Goal: Transaction & Acquisition: Purchase product/service

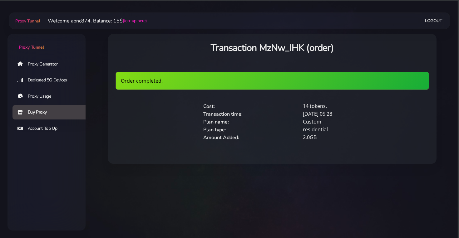
click at [28, 17] on link "Proxy Tunnel" at bounding box center [27, 21] width 26 height 10
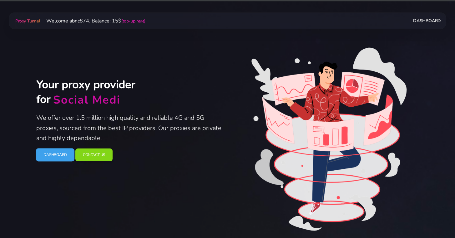
click at [63, 158] on link "Dashboard" at bounding box center [55, 154] width 39 height 13
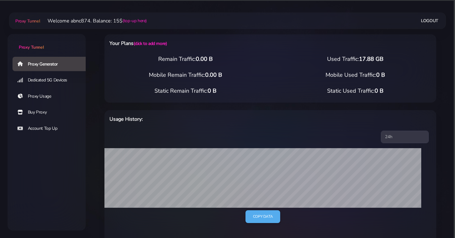
click at [47, 131] on link "Account Top Up" at bounding box center [51, 129] width 78 height 14
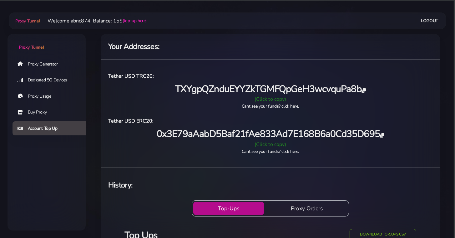
click at [52, 114] on link "Buy Proxy" at bounding box center [51, 112] width 78 height 14
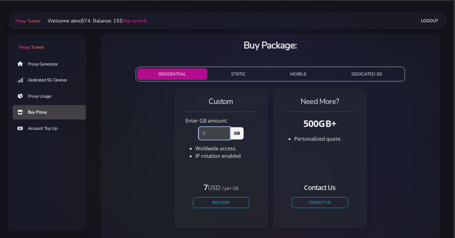
click at [214, 134] on input "number" at bounding box center [214, 133] width 32 height 12
type input "1"
type input "2"
click at [216, 203] on button "Buy Now" at bounding box center [220, 202] width 57 height 11
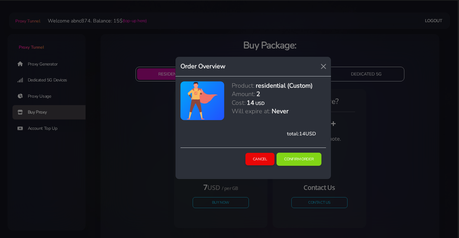
click at [311, 158] on button "Confirm Order" at bounding box center [299, 159] width 45 height 13
